Goal: Find specific page/section: Find specific page/section

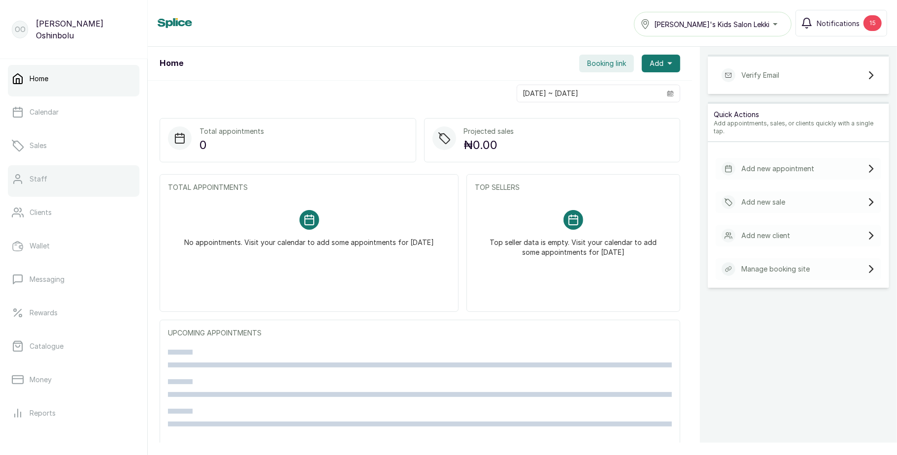
click at [75, 176] on link "Staff" at bounding box center [73, 179] width 131 height 28
